Goal: Information Seeking & Learning: Learn about a topic

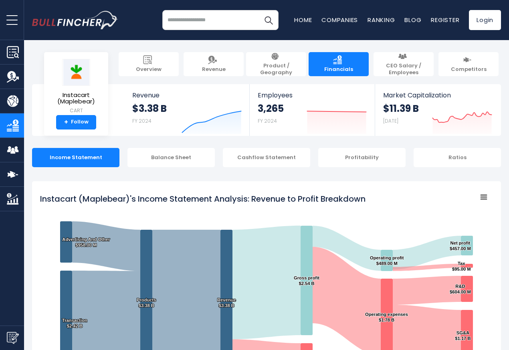
scroll to position [433, 0]
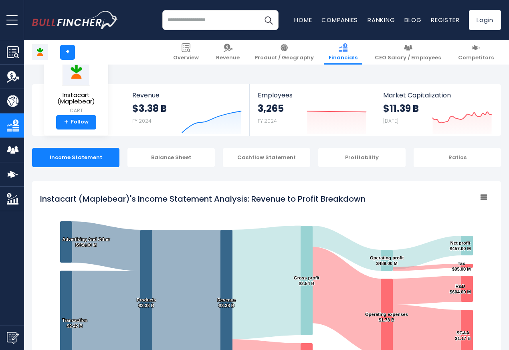
scroll to position [433, 0]
